Goal: Task Accomplishment & Management: Complete application form

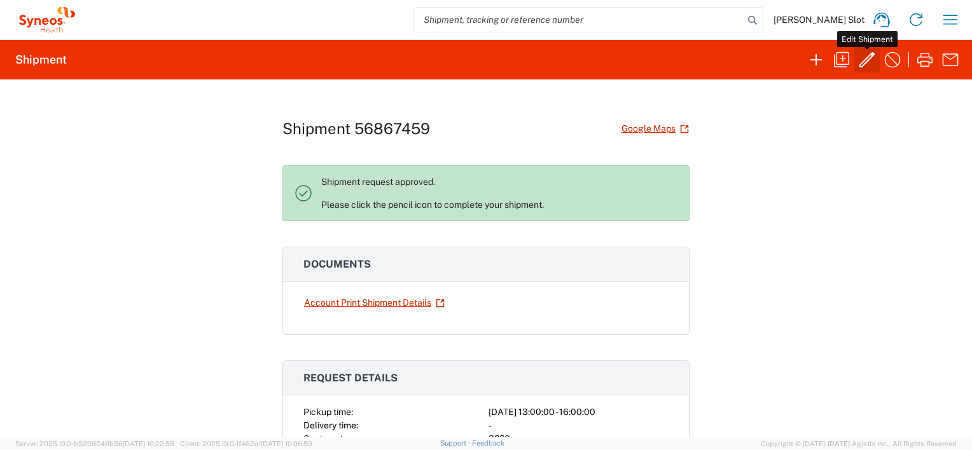
click at [865, 61] on icon "button" at bounding box center [867, 60] width 20 height 20
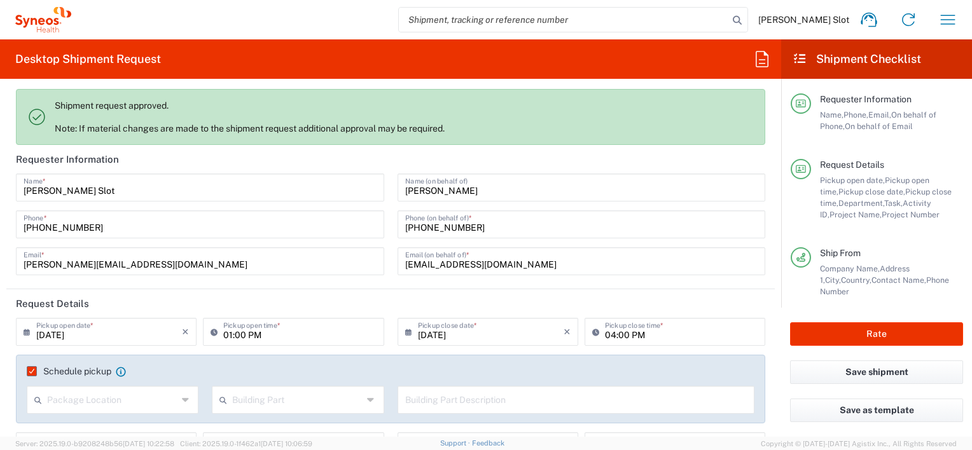
type input "Large Box"
type input "4510 DEPARTMENTAL EXPENSE"
type input "Department"
type input "Delivery Duty Paid"
type input "Provincie Gelderland"
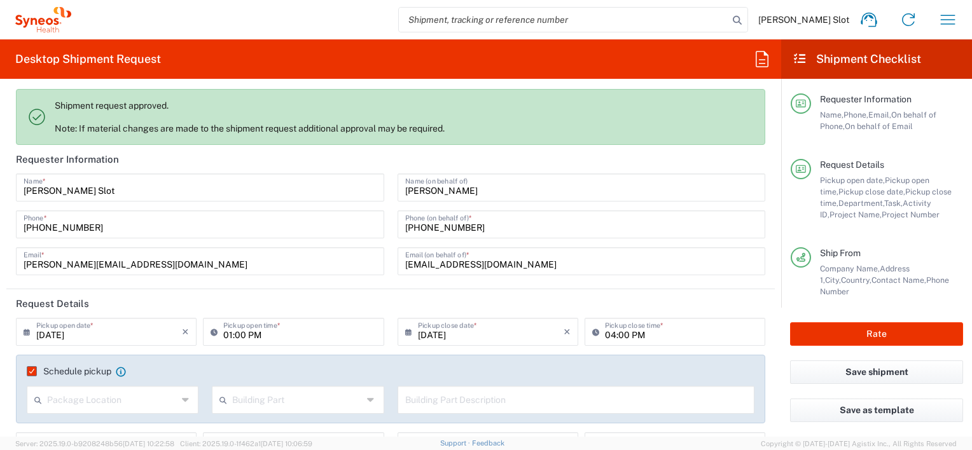
type input "Residential/Home"
type input "France"
type input "Netherlands"
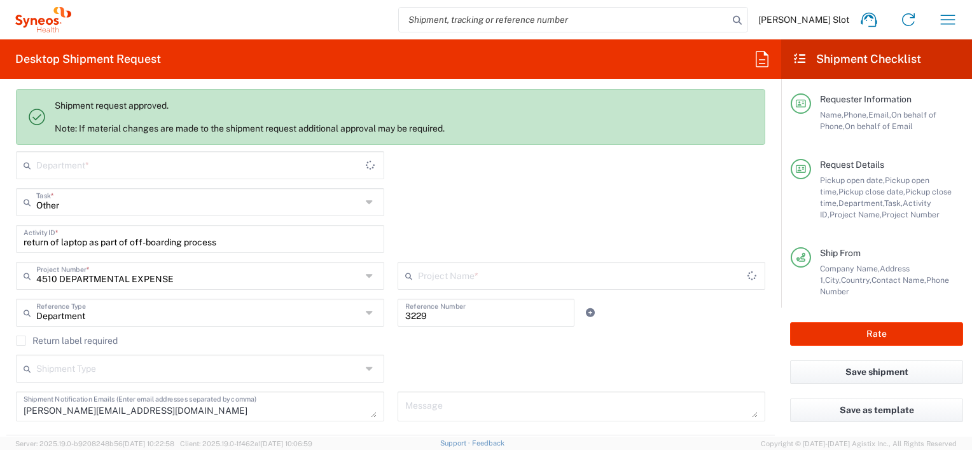
type input "4510 DEPARTMENTAL EXPENSE"
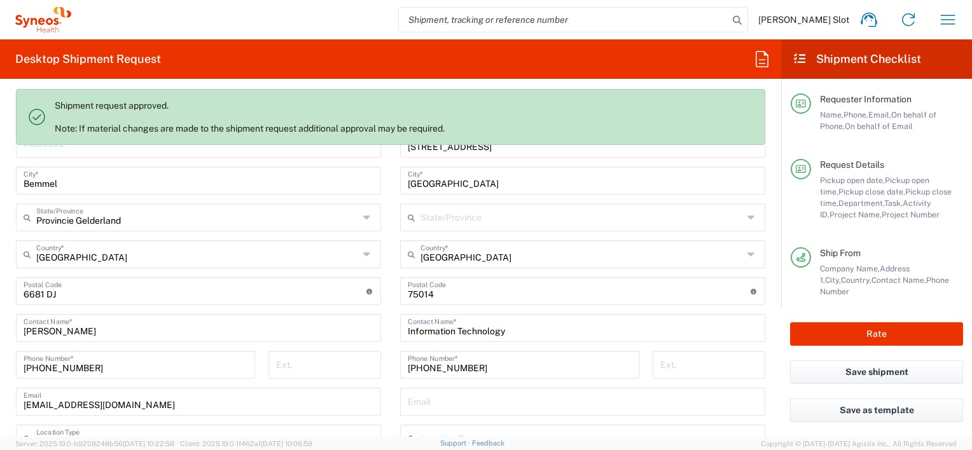
type input "4510"
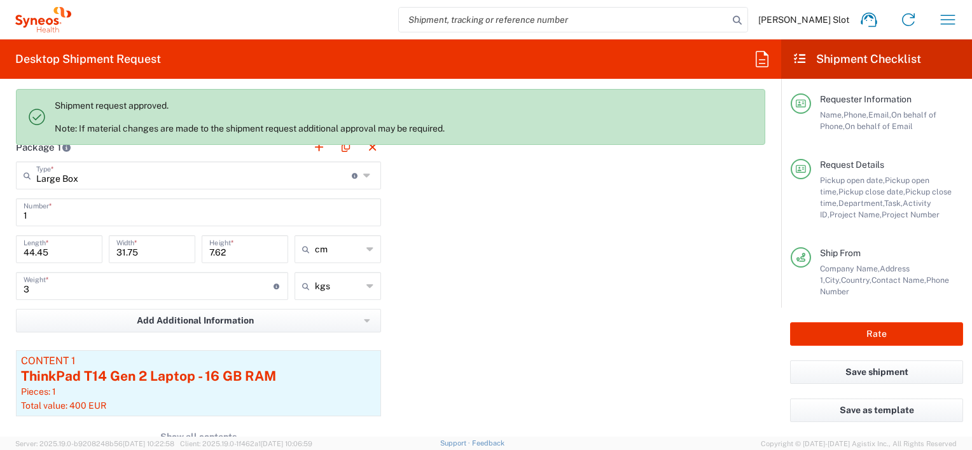
type input "Syneos Health France SARL"
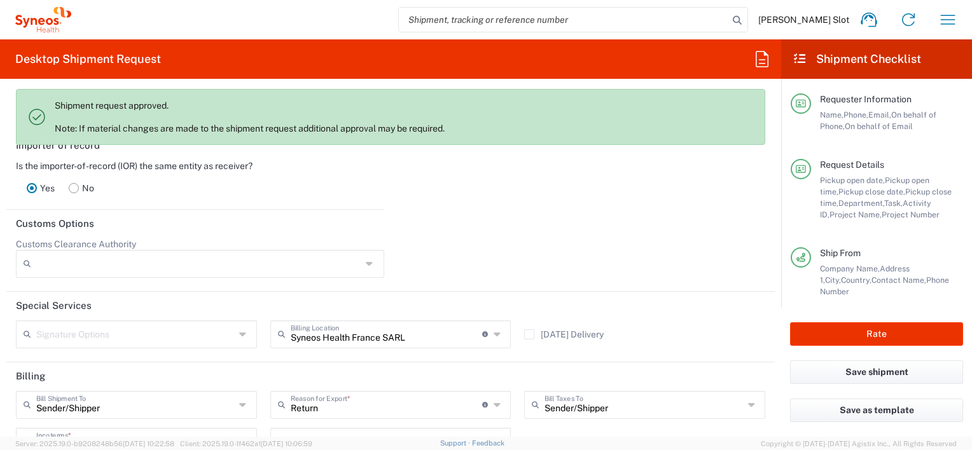
scroll to position [2005, 0]
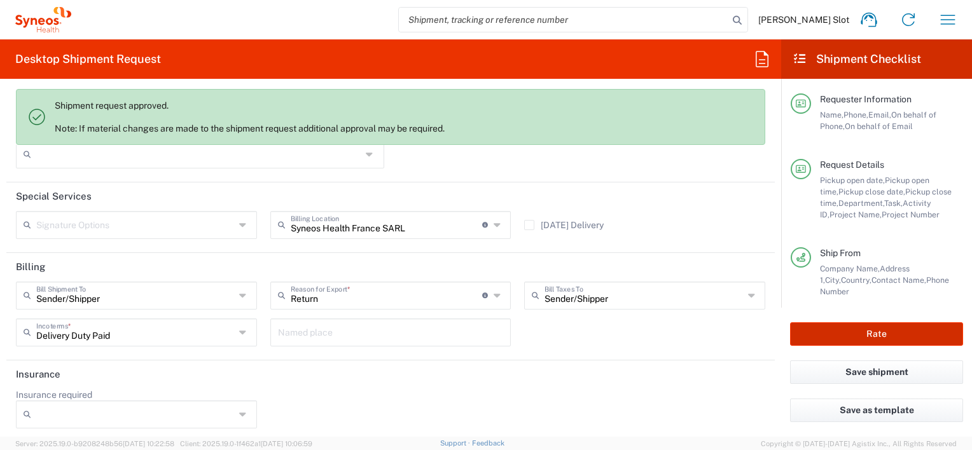
click at [865, 336] on button "Rate" at bounding box center [876, 334] width 173 height 24
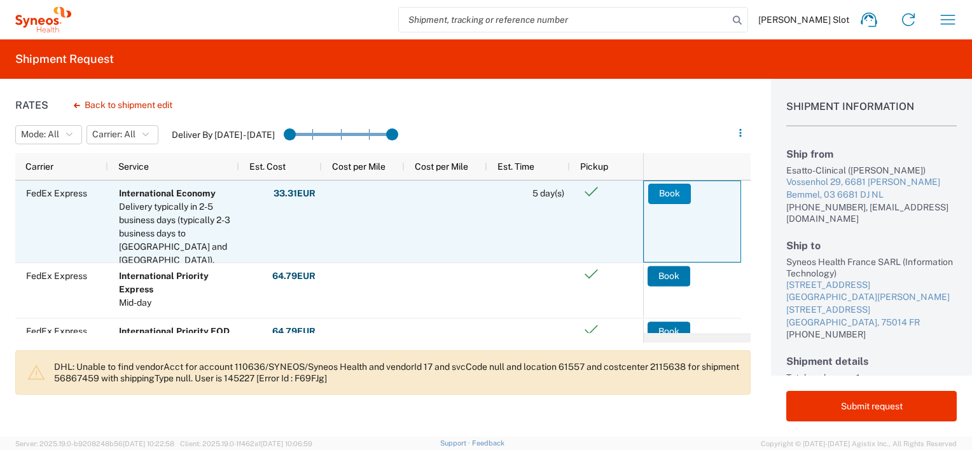
click at [671, 191] on button "Book" at bounding box center [669, 194] width 43 height 20
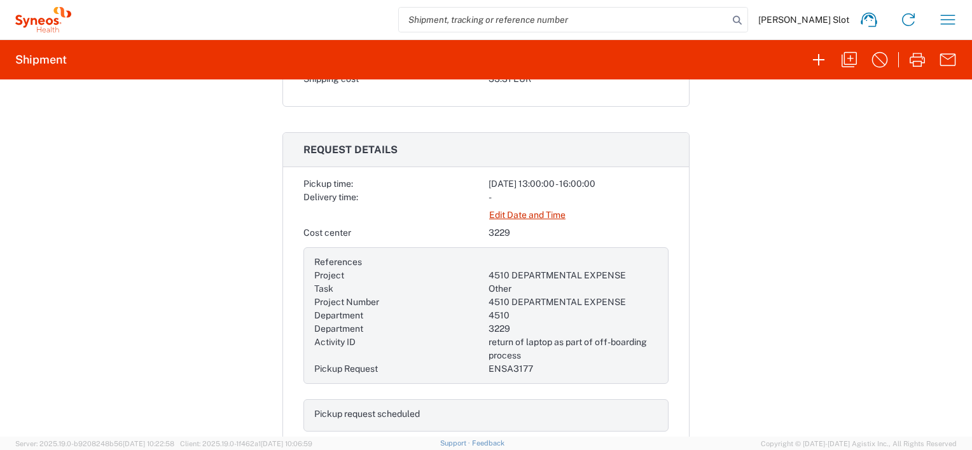
scroll to position [417, 0]
